Goal: Task Accomplishment & Management: Use online tool/utility

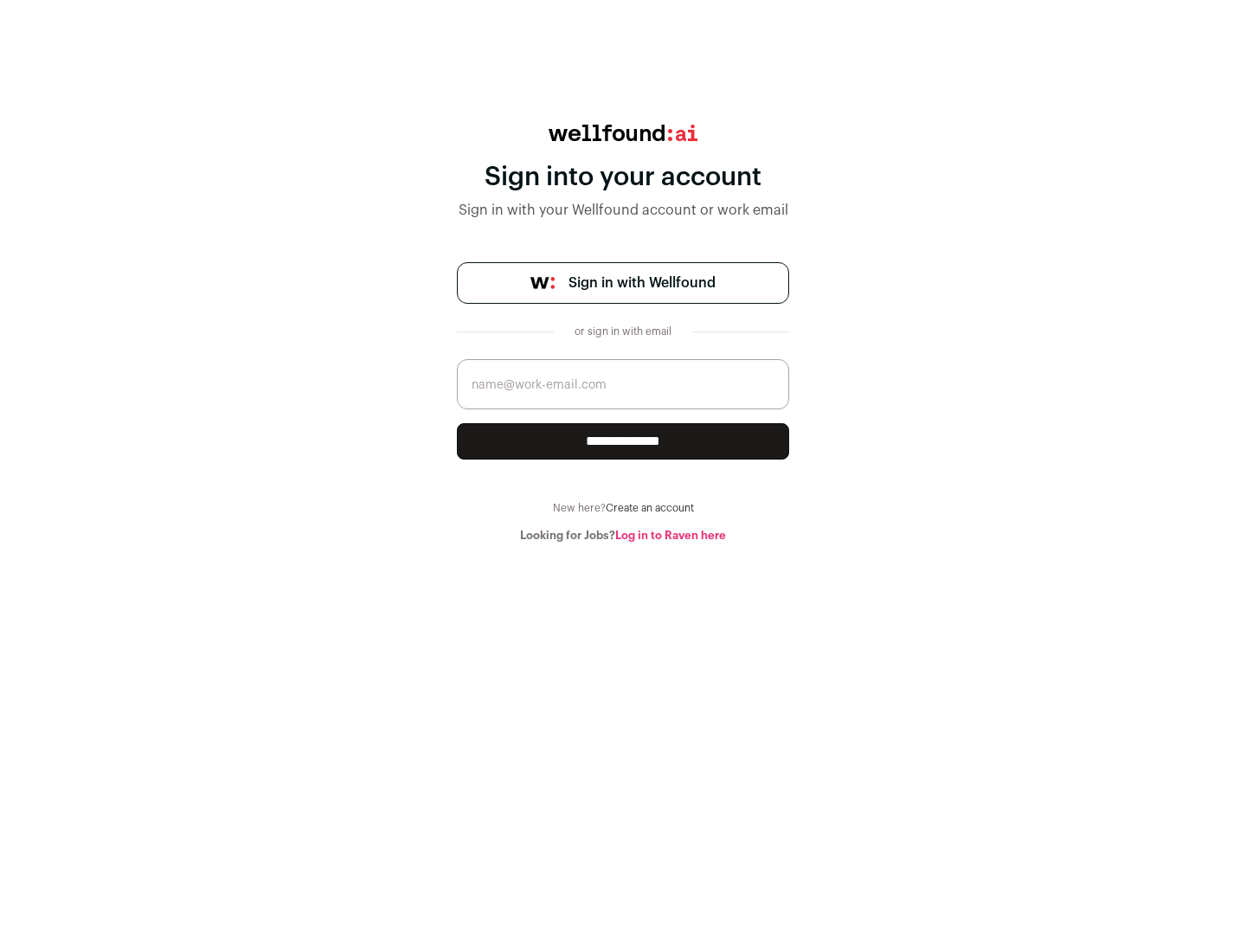
click at [642, 283] on span "Sign in with Wellfound" at bounding box center [642, 283] width 147 height 21
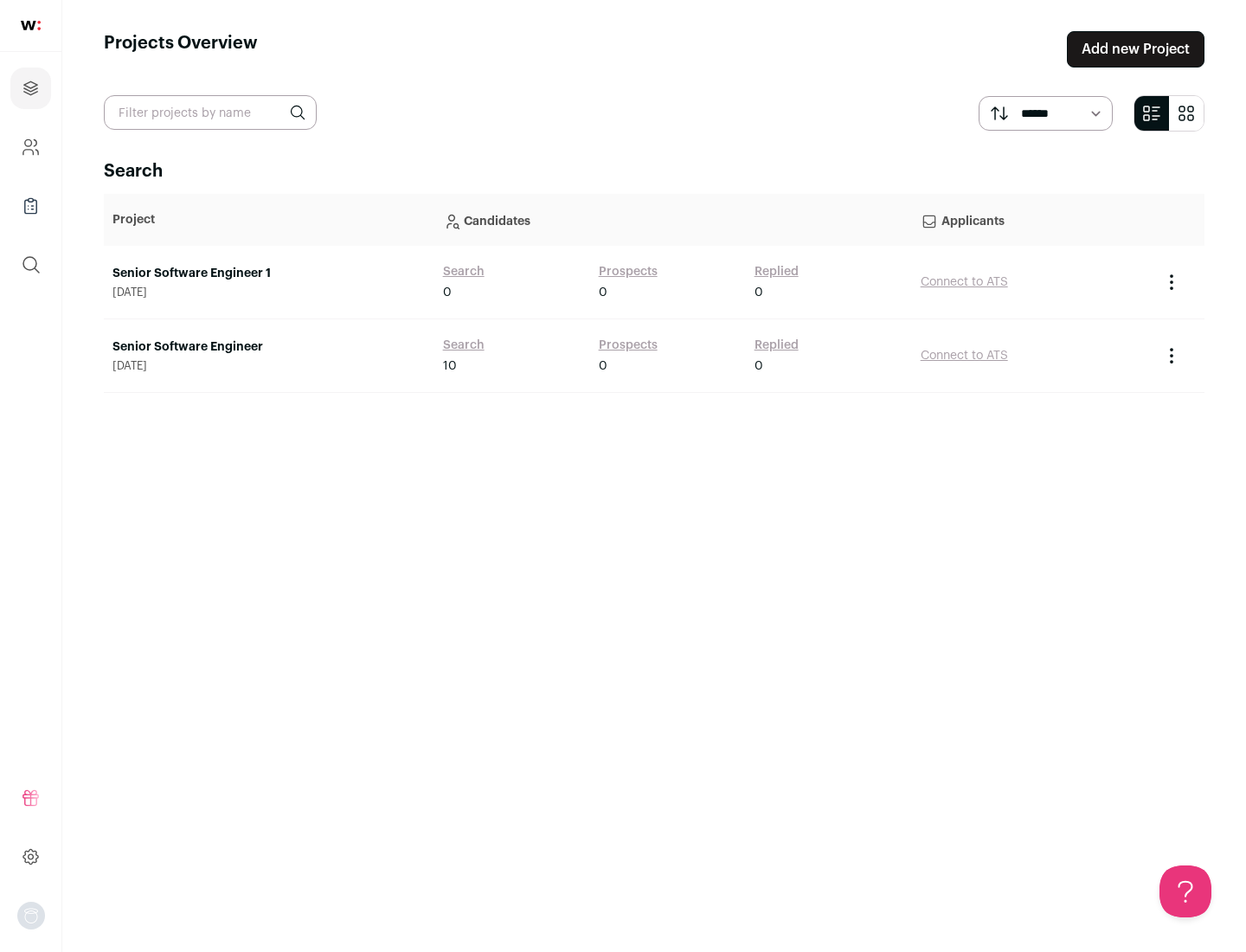
click at [269, 347] on link "Senior Software Engineer" at bounding box center [270, 346] width 313 height 17
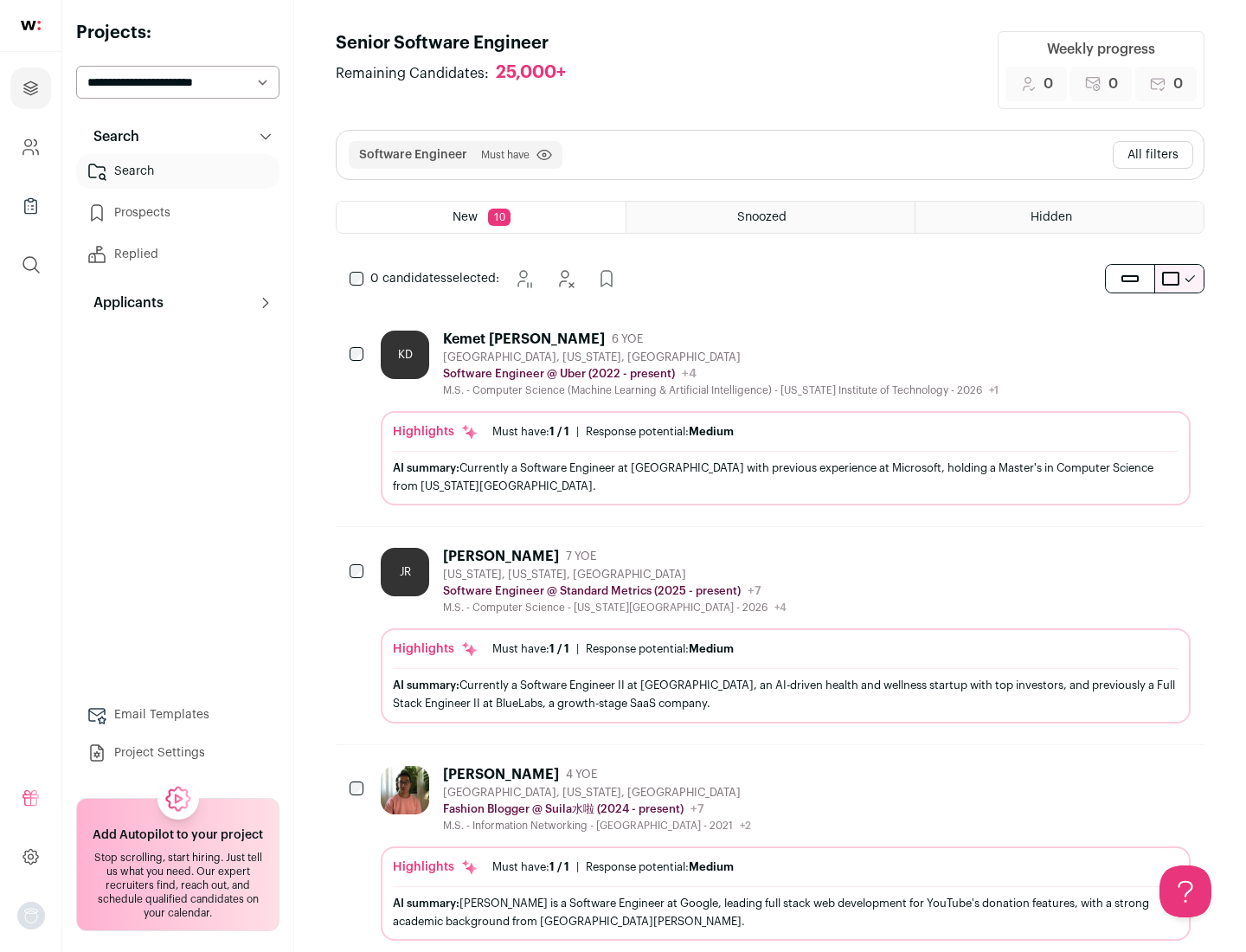
click at [770, 418] on div "Highlights Must have: 1 / 1 How many must haves have been fulfilled? | Response…" at bounding box center [785, 457] width 809 height 94
